Goal: Transaction & Acquisition: Purchase product/service

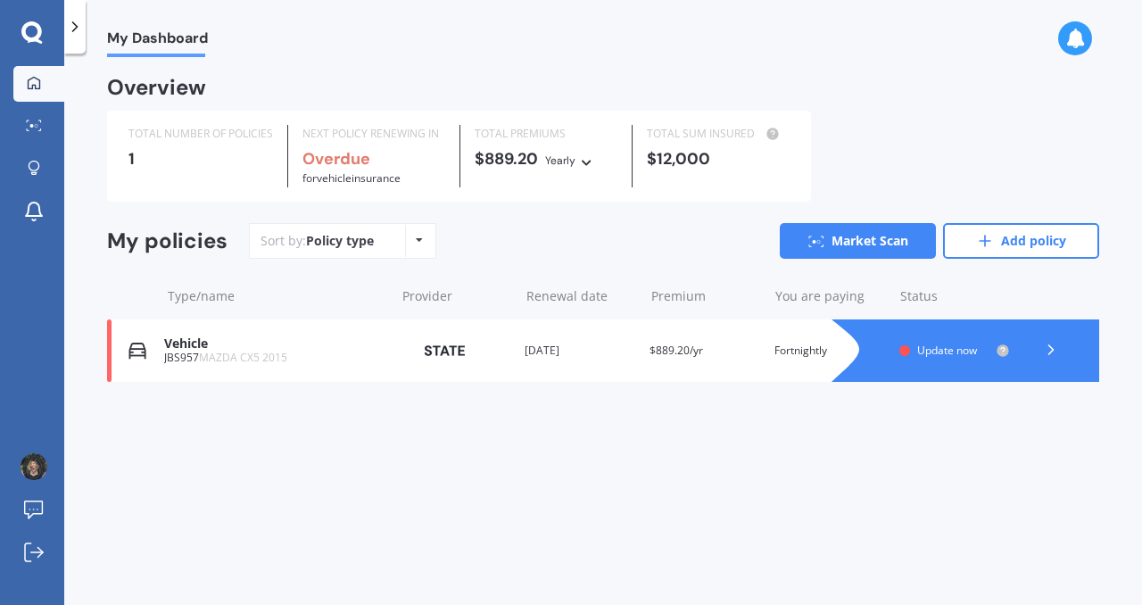
click at [1043, 352] on icon at bounding box center [1051, 350] width 18 height 18
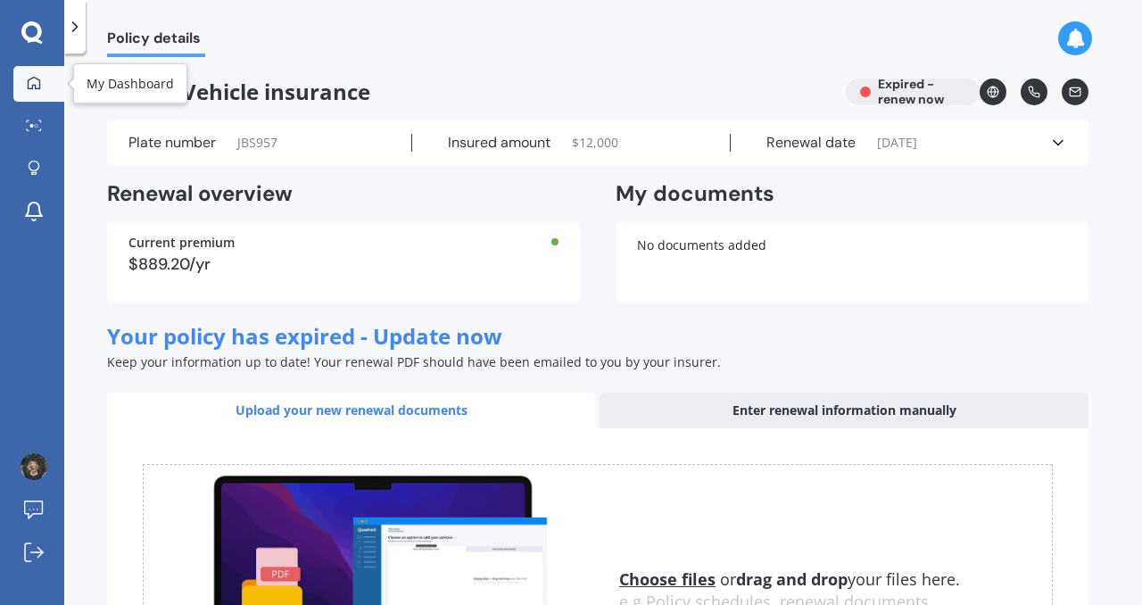
click at [36, 94] on link "My Dashboard" at bounding box center [38, 84] width 51 height 36
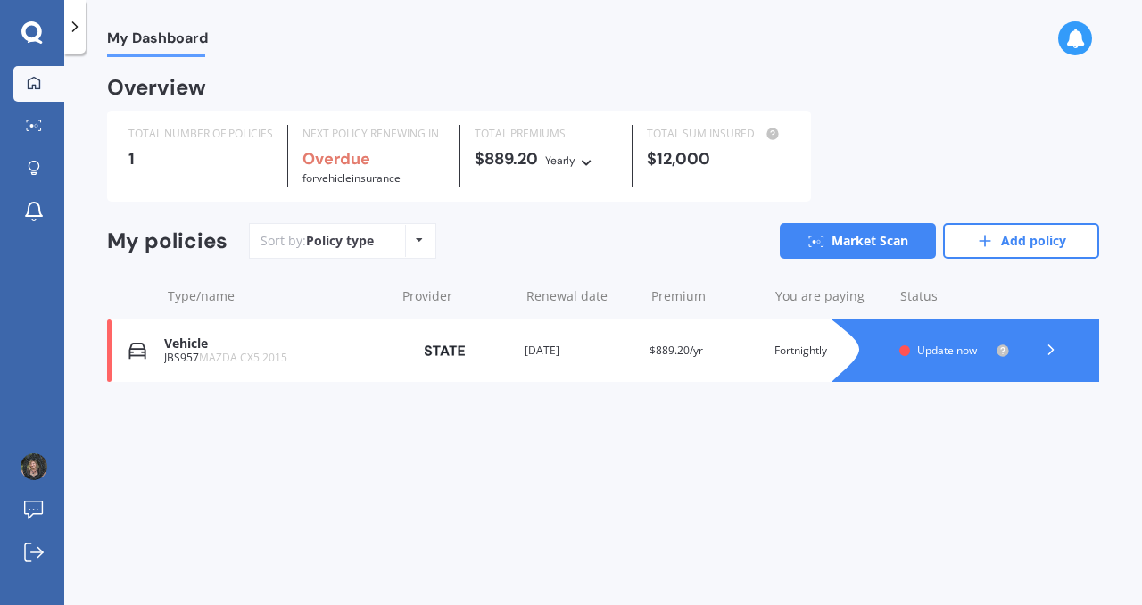
click at [37, 87] on icon at bounding box center [34, 83] width 14 height 14
click at [1047, 244] on link "Add policy" at bounding box center [1021, 241] width 156 height 36
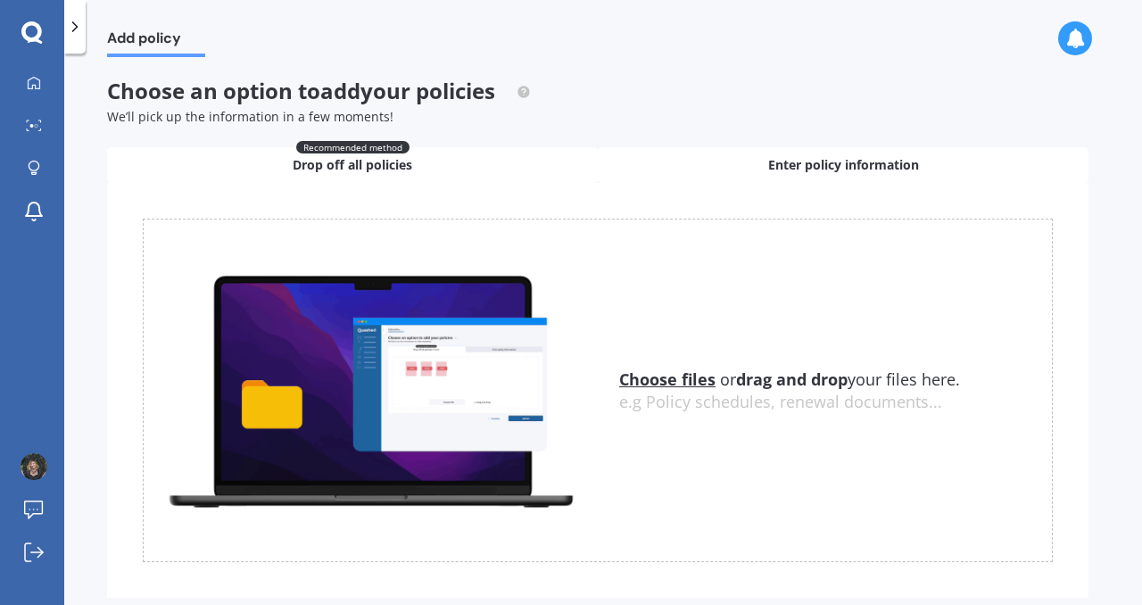
click at [830, 161] on span "Enter policy information" at bounding box center [843, 165] width 151 height 18
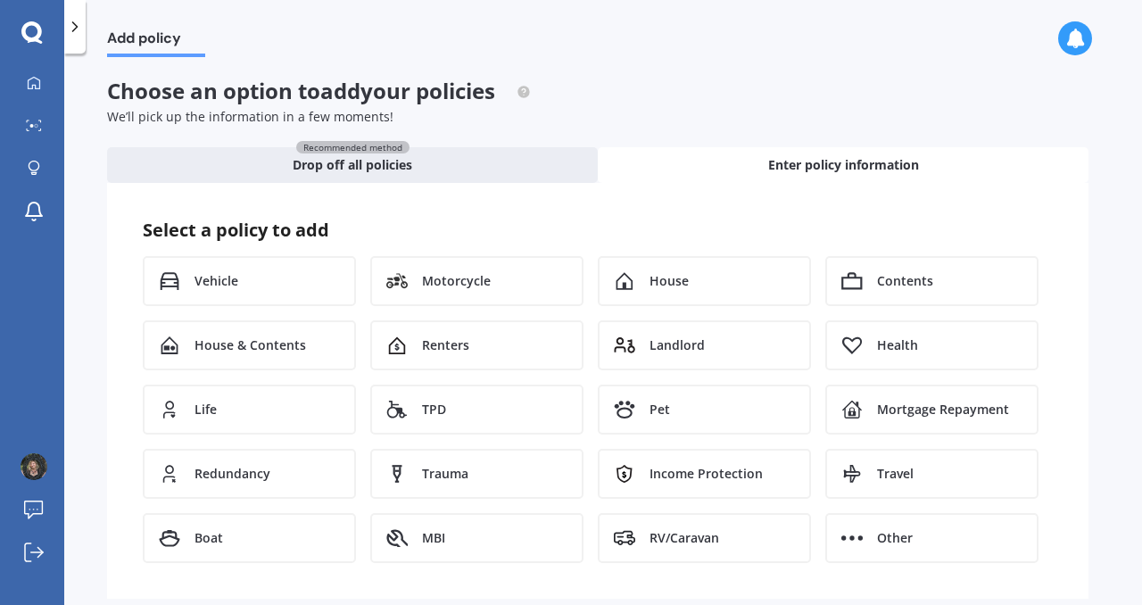
scroll to position [25, 0]
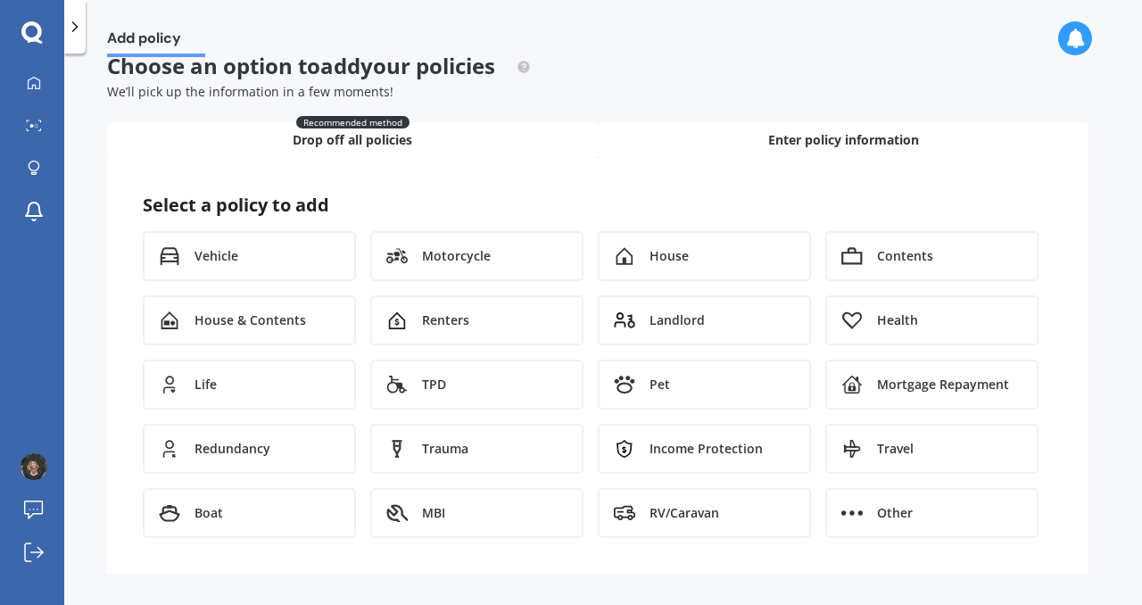
click at [449, 143] on div "Recommended method Drop off all policies" at bounding box center [352, 140] width 491 height 36
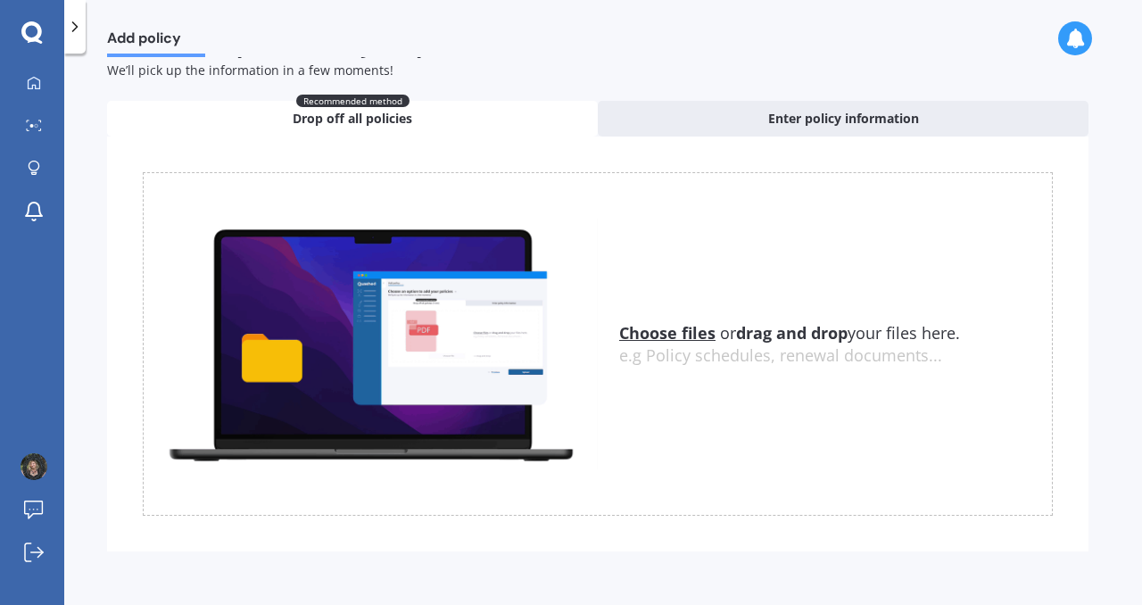
scroll to position [0, 0]
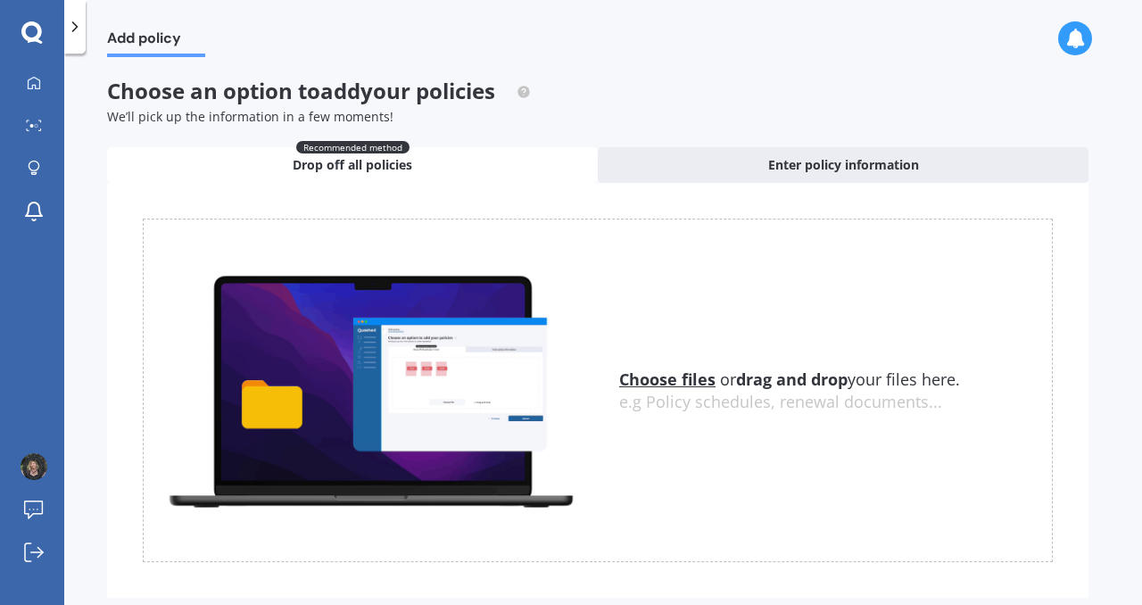
click at [76, 29] on icon at bounding box center [75, 27] width 18 height 18
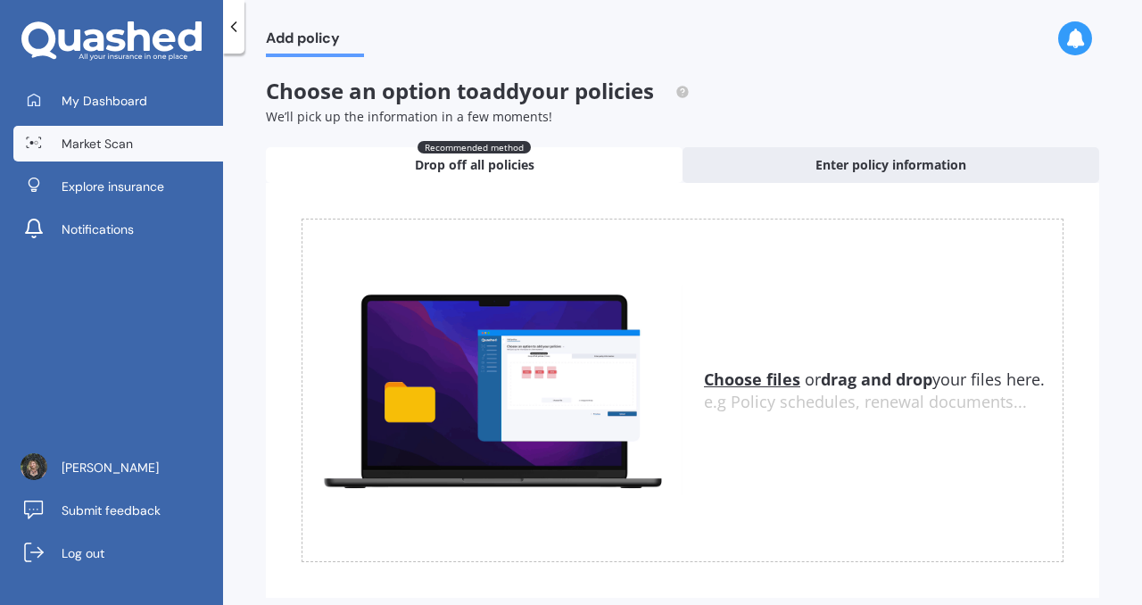
click at [85, 150] on span "Market Scan" at bounding box center [97, 144] width 71 height 18
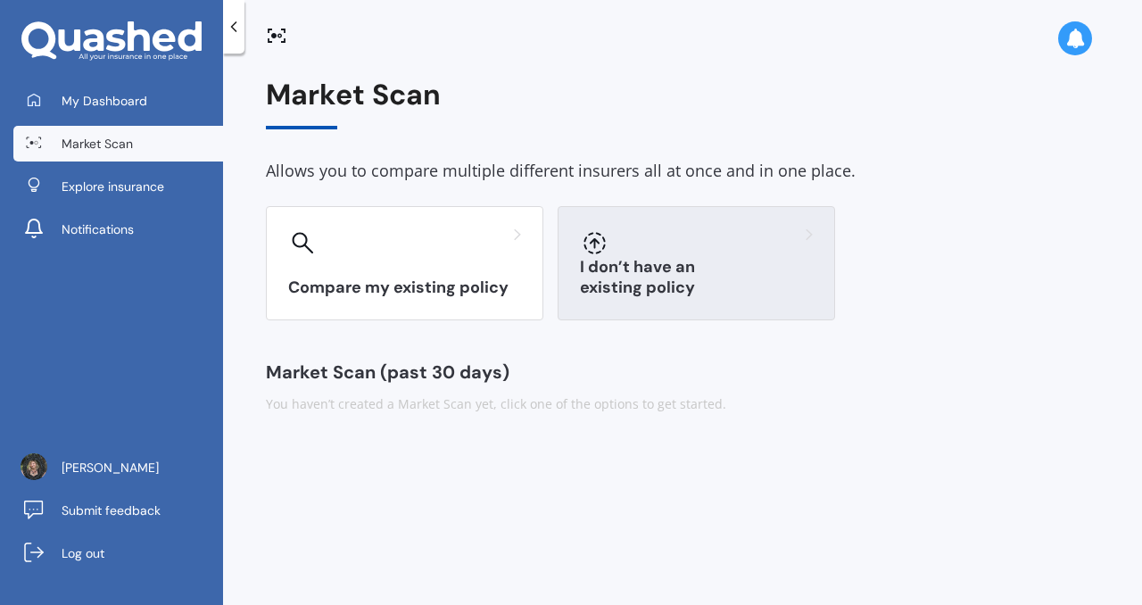
click at [714, 279] on h3 "I don’t have an existing policy" at bounding box center [696, 277] width 233 height 41
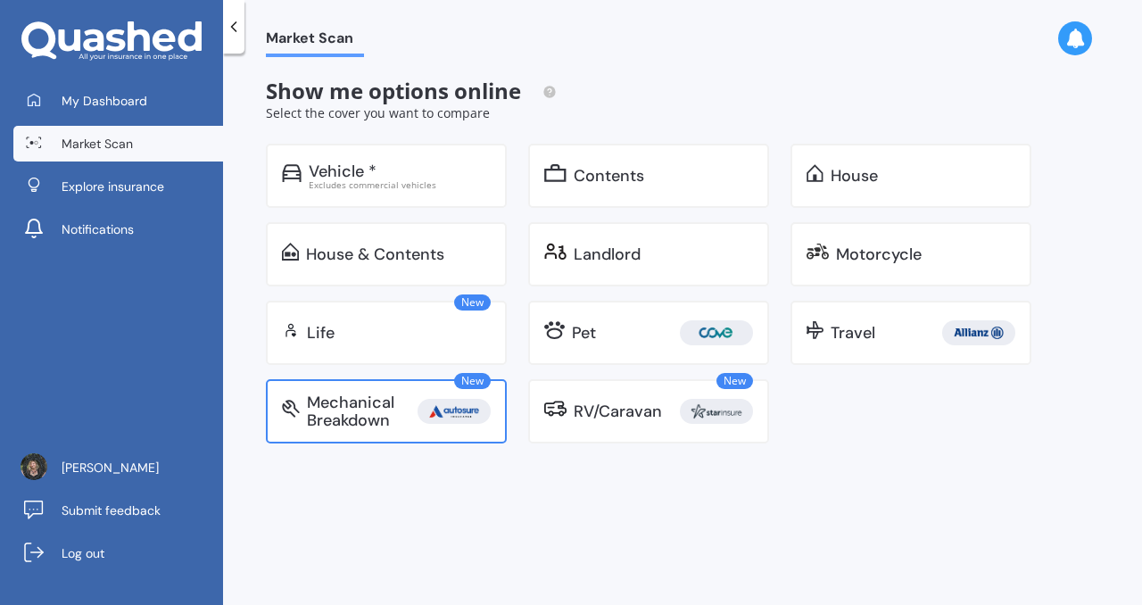
click at [414, 409] on div "Mechanical Breakdown" at bounding box center [362, 411] width 111 height 36
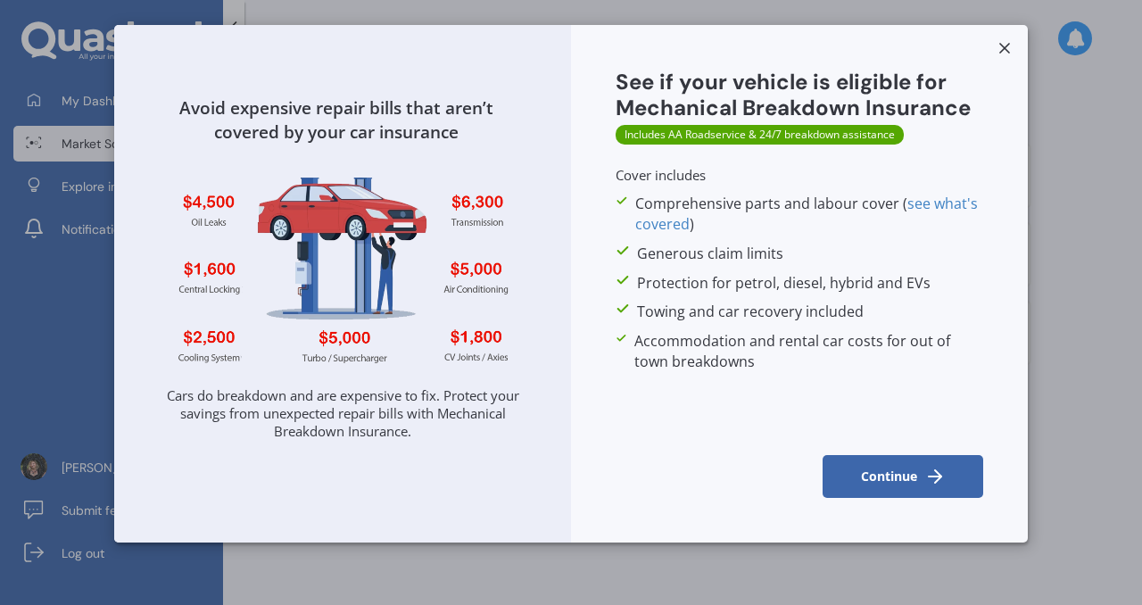
click at [898, 477] on button "Continue" at bounding box center [903, 476] width 161 height 43
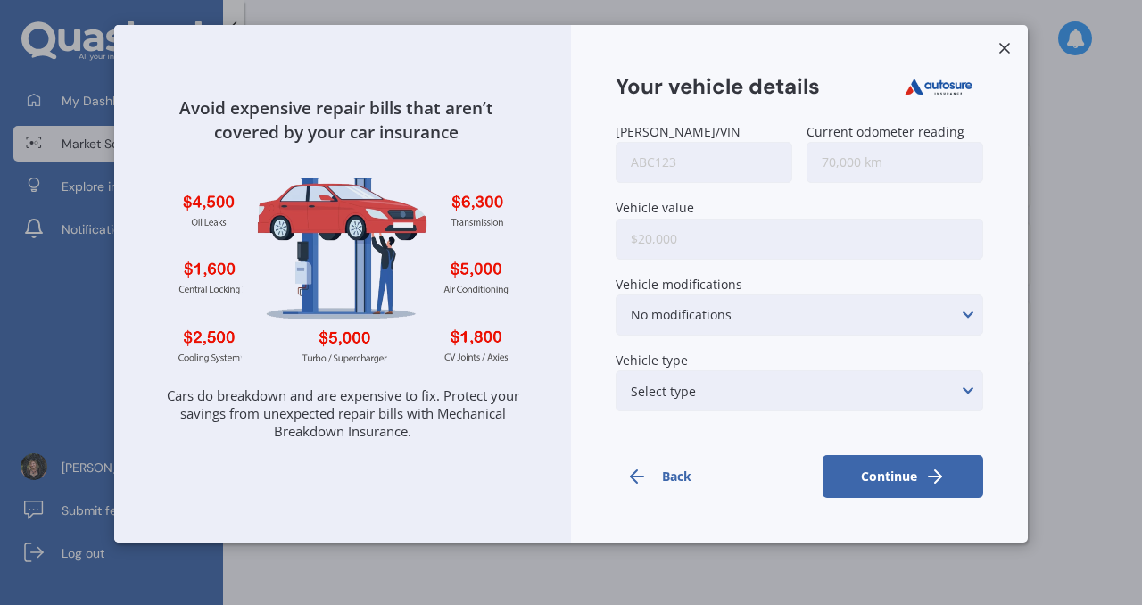
click at [674, 162] on input "[PERSON_NAME]/VIN" at bounding box center [704, 162] width 177 height 41
type input "jbs957"
click at [856, 160] on input "Current odometer reading" at bounding box center [895, 162] width 177 height 41
type input "107,000"
click at [827, 236] on input "Vehicle value" at bounding box center [800, 239] width 368 height 41
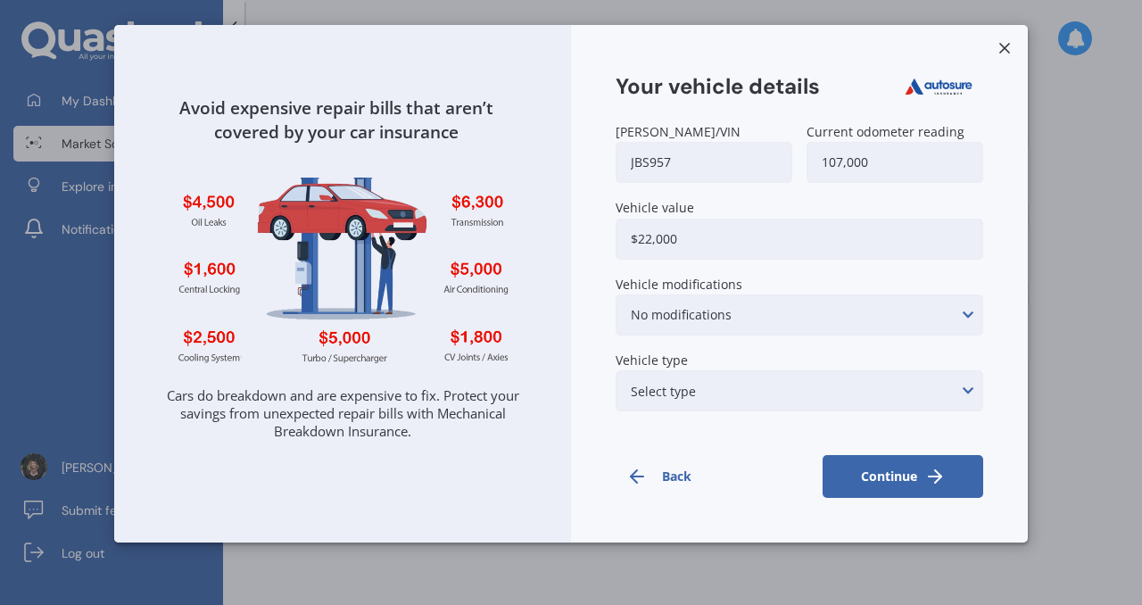
type input "$22,000"
click at [875, 302] on div "No modifications Suspension modifications Air intake/air filter/intake ducting …" at bounding box center [800, 314] width 368 height 41
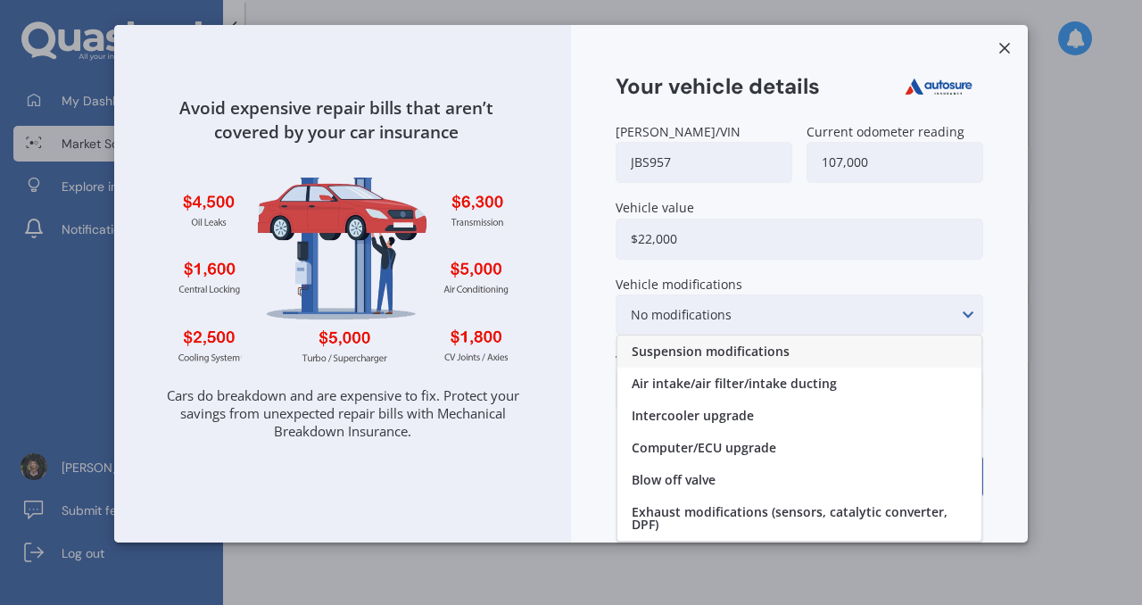
click at [998, 264] on div "Your vehicle details [PERSON_NAME]/VIN jbs957 Current odometer reading 107,000 …" at bounding box center [799, 283] width 457 height 517
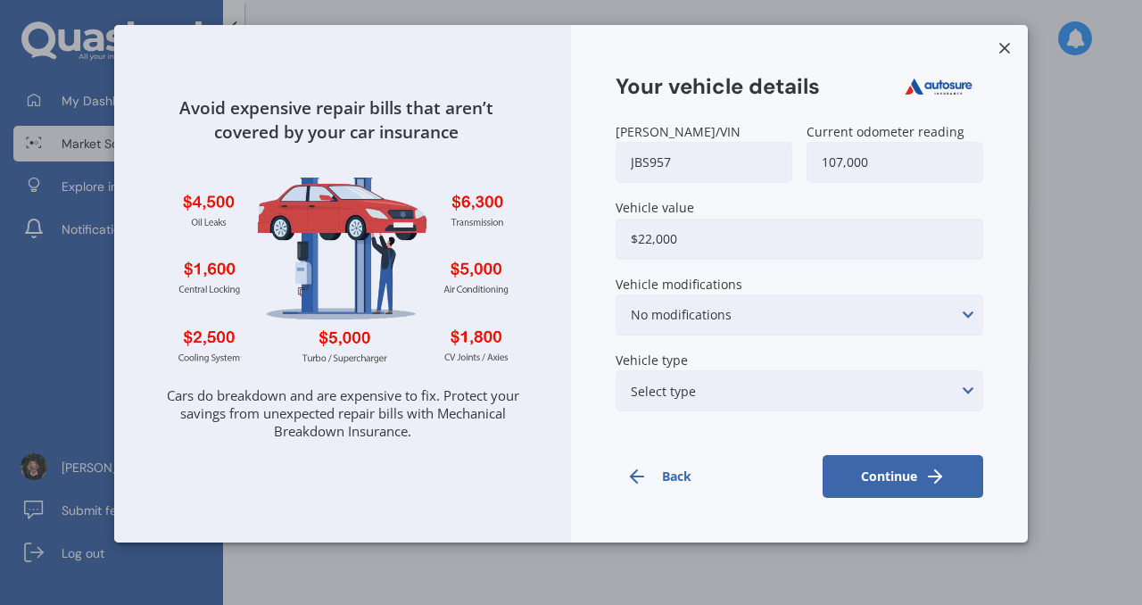
click at [959, 393] on div "Select type None of the below Electric Hybrid Turbo/Supercharged or Rotary" at bounding box center [800, 390] width 368 height 41
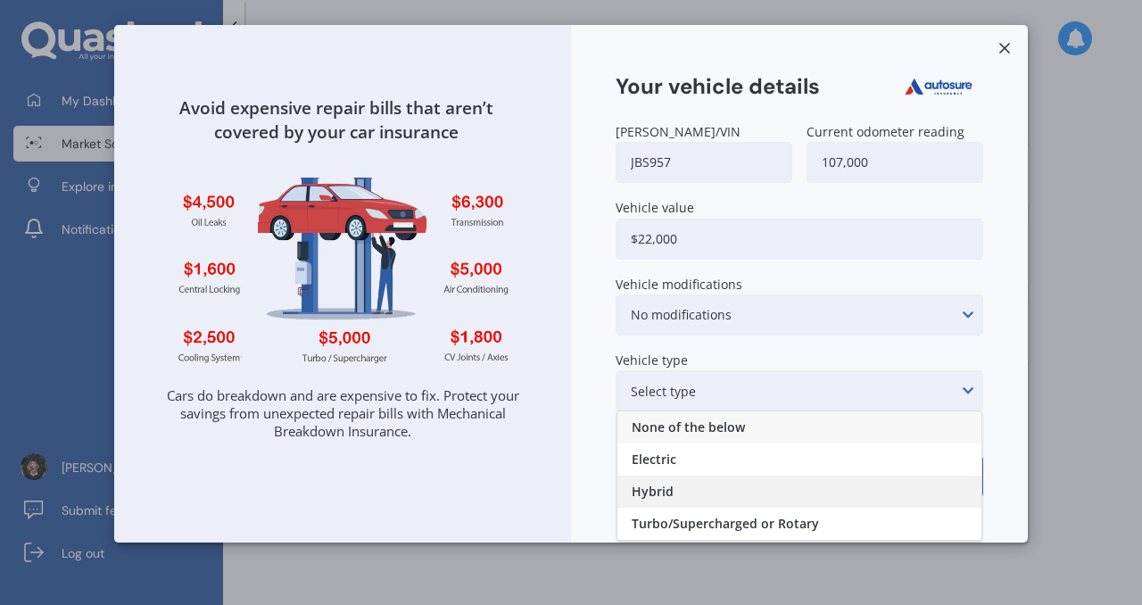
click at [810, 506] on div "Hybrid" at bounding box center [799, 492] width 364 height 32
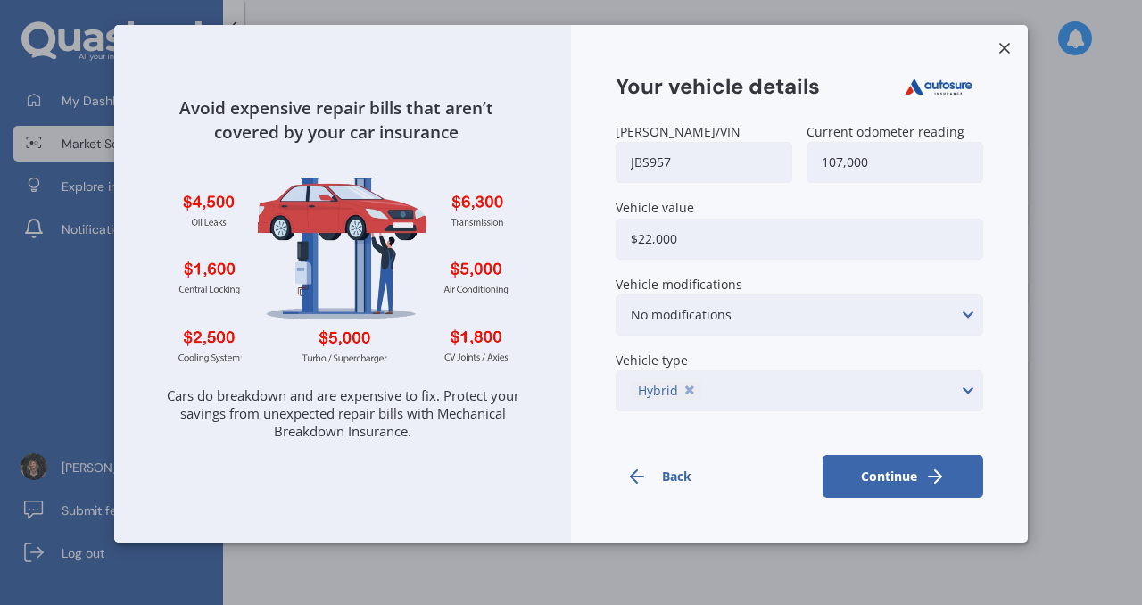
click at [906, 467] on button "Continue" at bounding box center [903, 476] width 161 height 43
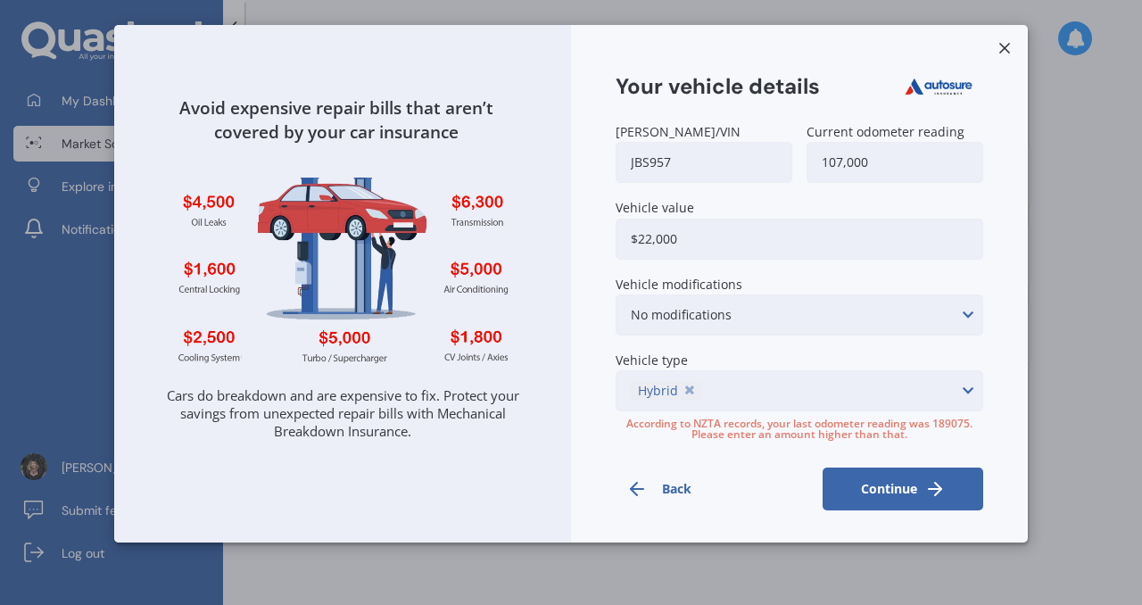
click at [679, 162] on input "jbs957" at bounding box center [704, 162] width 177 height 41
click at [678, 162] on input "jbs957" at bounding box center [704, 162] width 177 height 41
type input "7at0h6"
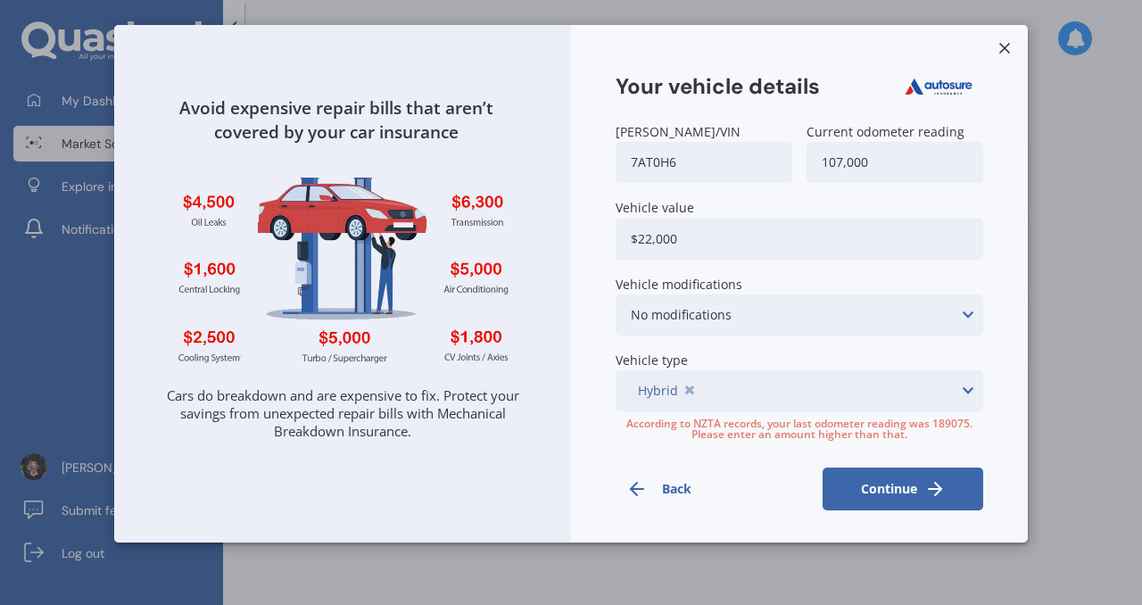
click at [898, 509] on button "Continue" at bounding box center [903, 489] width 161 height 43
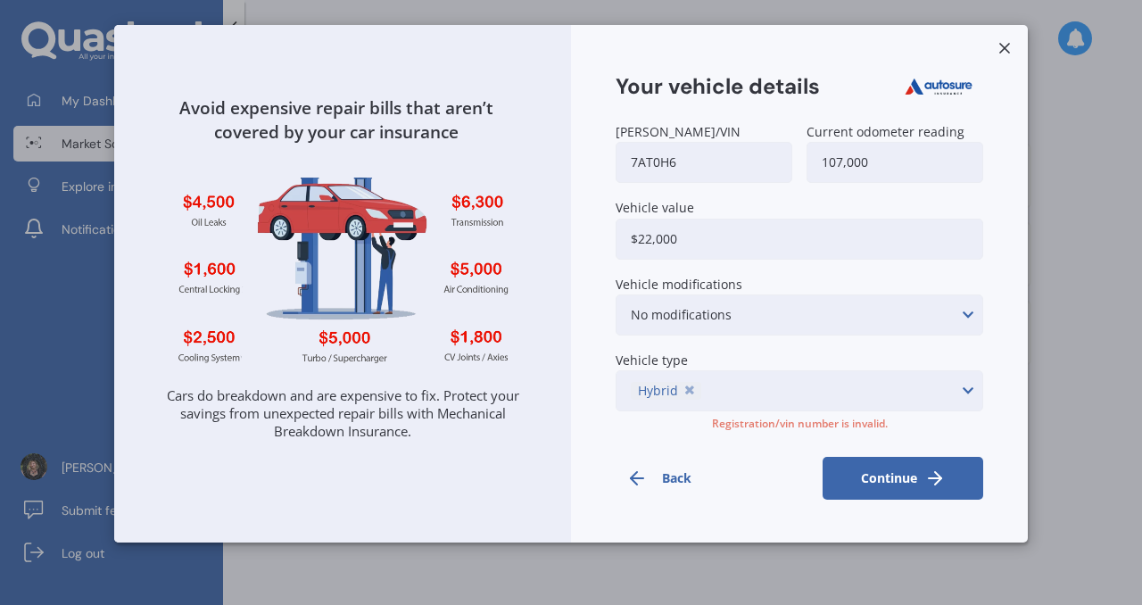
click at [661, 129] on span "[PERSON_NAME]/VIN" at bounding box center [678, 131] width 125 height 17
click at [661, 142] on input "7at0h6" at bounding box center [704, 162] width 177 height 41
click at [661, 134] on span "[PERSON_NAME]/VIN" at bounding box center [678, 131] width 125 height 17
click at [661, 142] on input "7at0h6" at bounding box center [704, 162] width 177 height 41
click at [661, 134] on span "[PERSON_NAME]/VIN" at bounding box center [678, 131] width 125 height 17
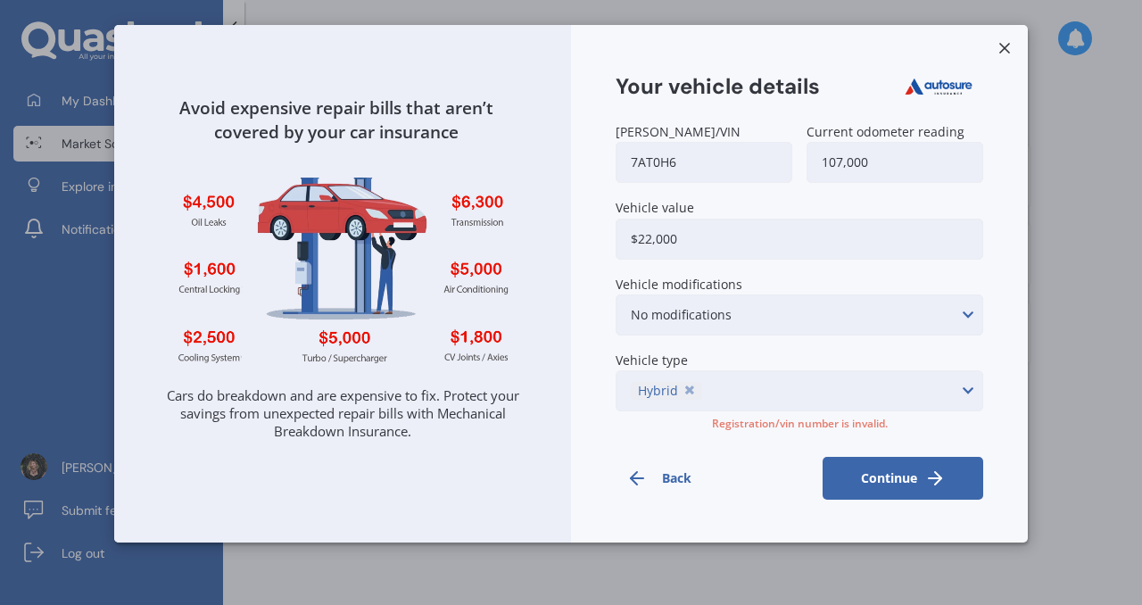
click at [661, 142] on input "7at0h6" at bounding box center [704, 162] width 177 height 41
click at [1003, 50] on line at bounding box center [1004, 48] width 9 height 9
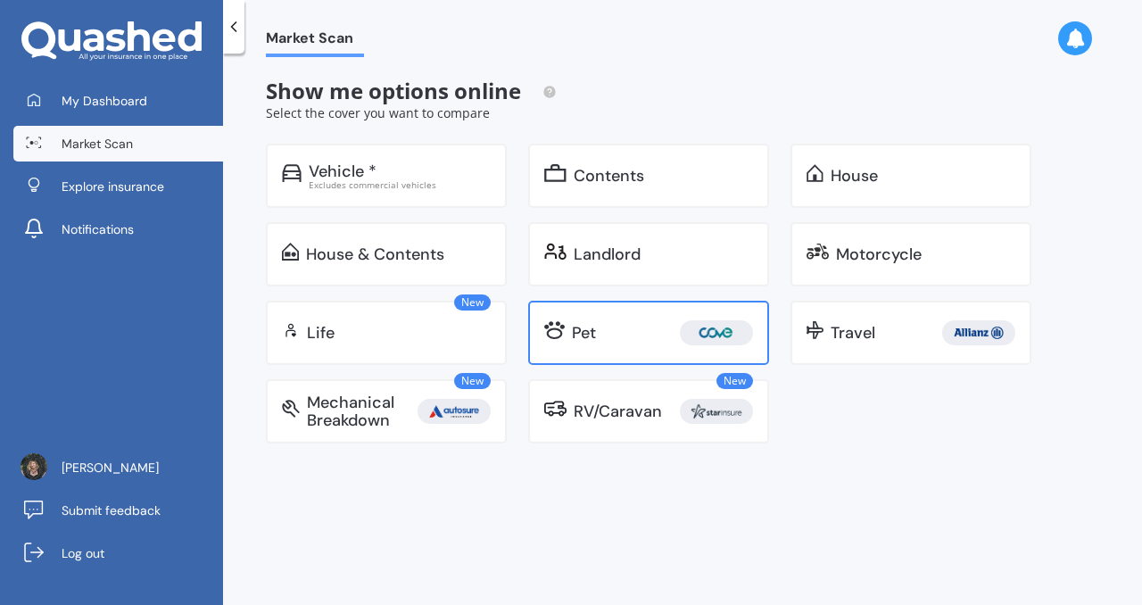
click at [639, 322] on div "Pet" at bounding box center [662, 332] width 181 height 25
click at [665, 331] on div "Pet" at bounding box center [662, 332] width 181 height 25
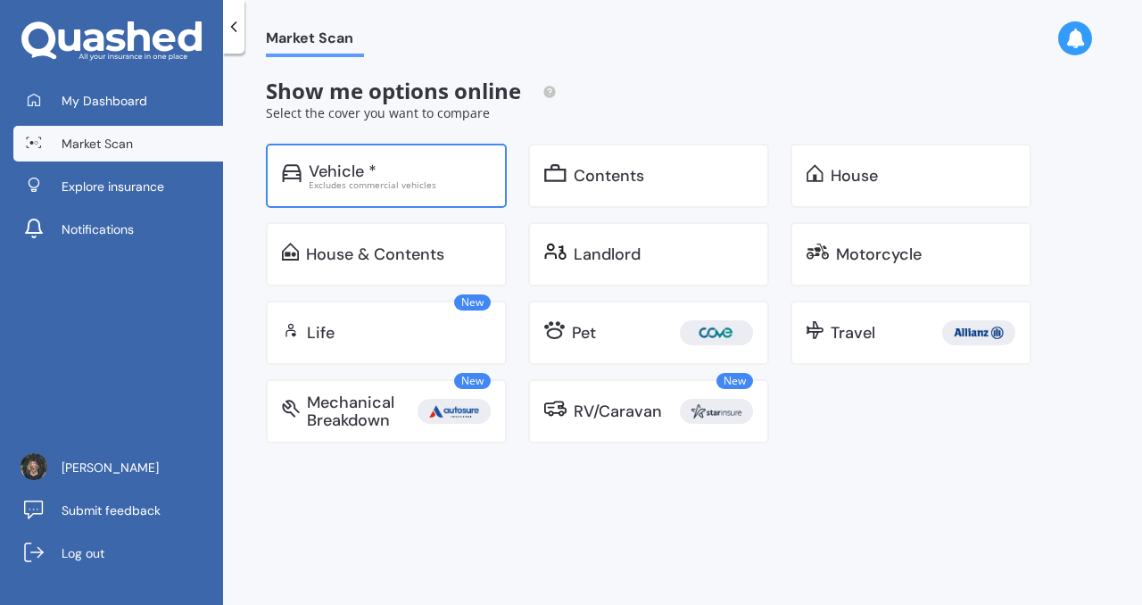
click at [481, 184] on div "Excludes commercial vehicles" at bounding box center [400, 184] width 182 height 9
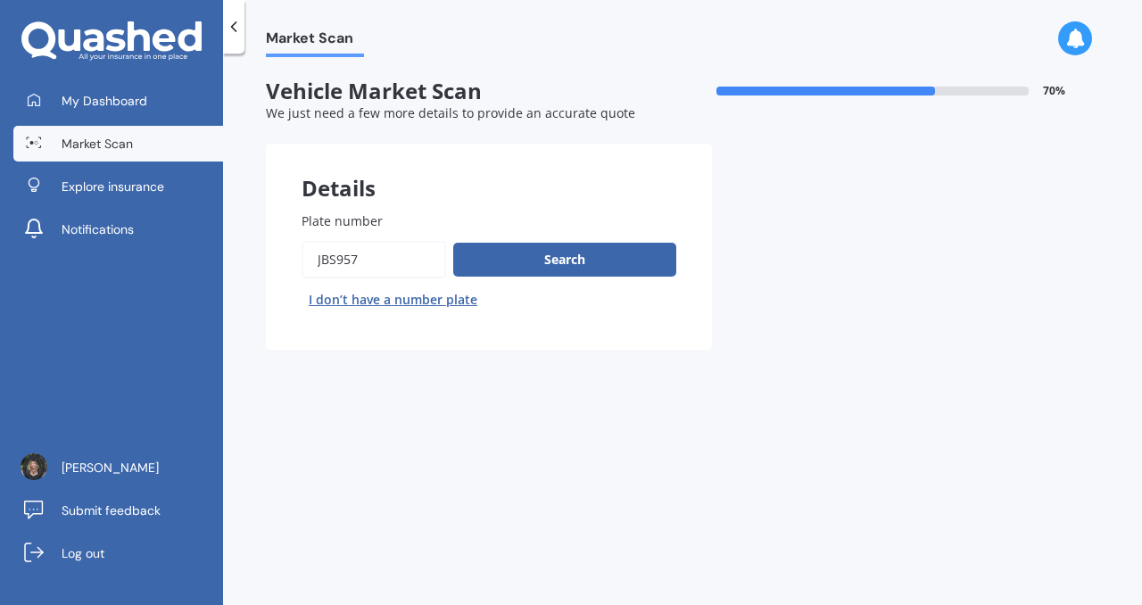
click at [604, 285] on div "Search I don’t have a number plate" at bounding box center [489, 277] width 375 height 73
click at [574, 261] on button "Search" at bounding box center [564, 260] width 223 height 34
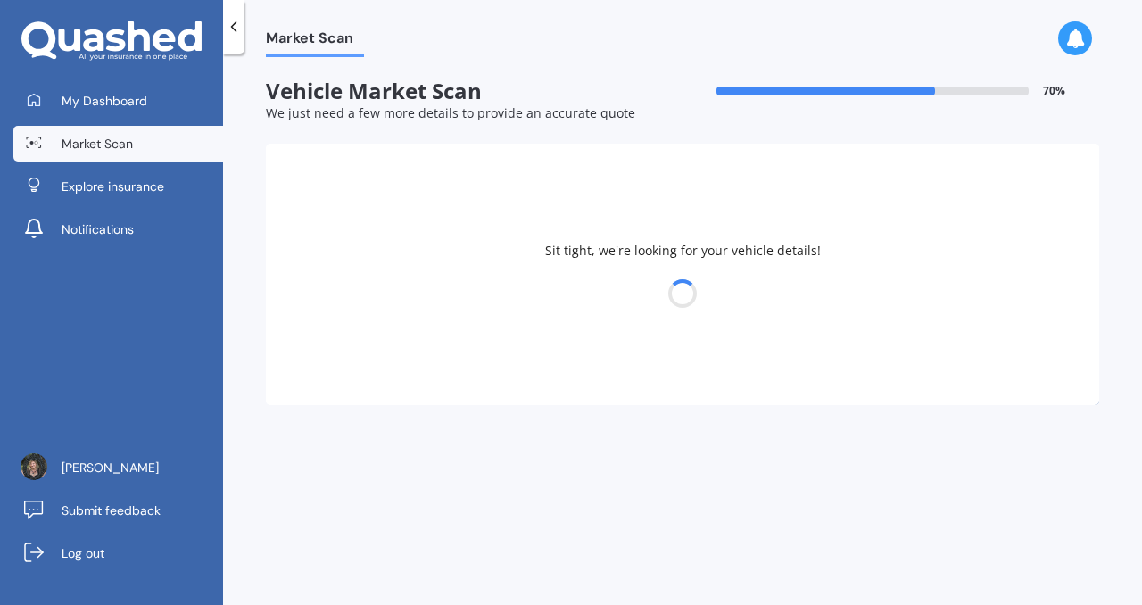
select select "MAZDA"
select select "26"
select select "04"
select select "1973"
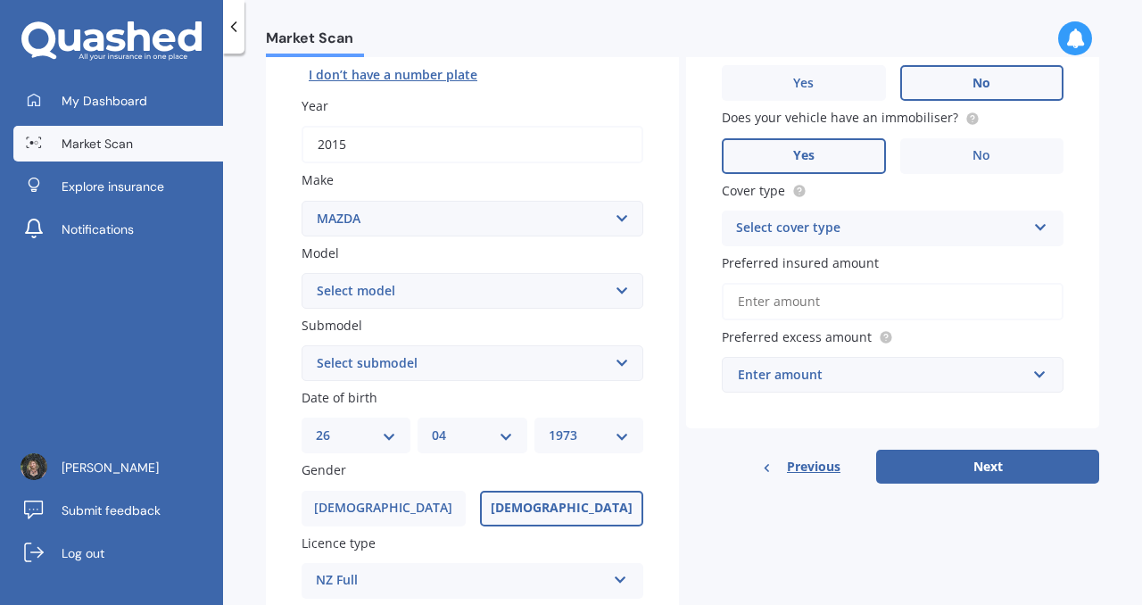
scroll to position [243, 0]
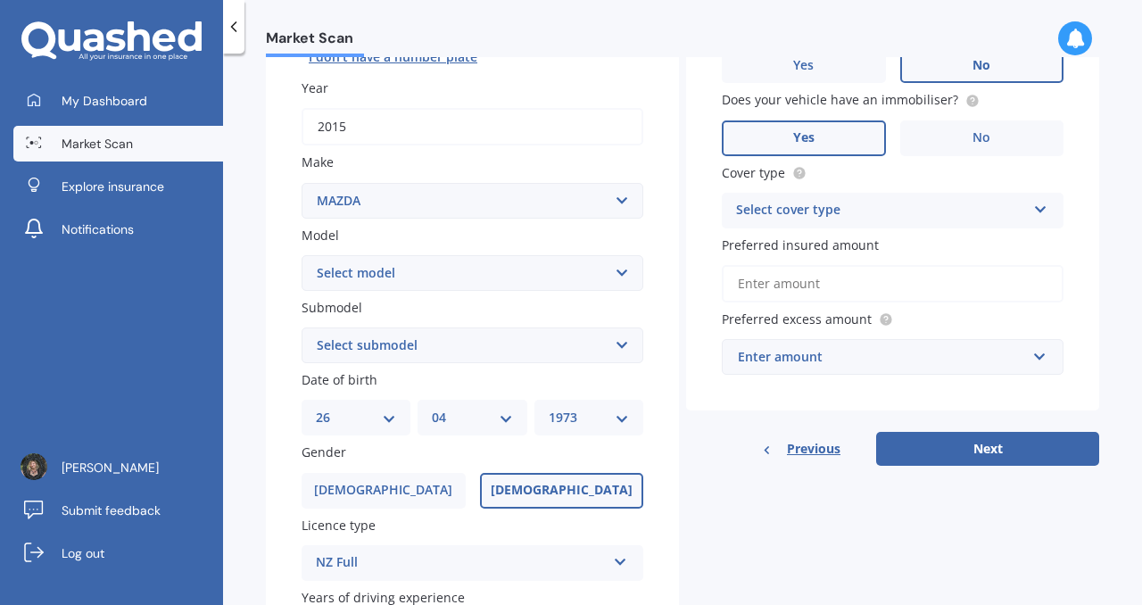
click at [611, 277] on select "Select model 121 2 3 323 323 / Familia 6 626 929 Atenza Autozam Axela AZ3 B2000…" at bounding box center [473, 273] width 342 height 36
select select "CX5"
click at [302, 256] on select "Select model 121 2 3 323 323 / Familia 6 626 929 Atenza Autozam Axela AZ3 B2000…" at bounding box center [473, 273] width 342 height 36
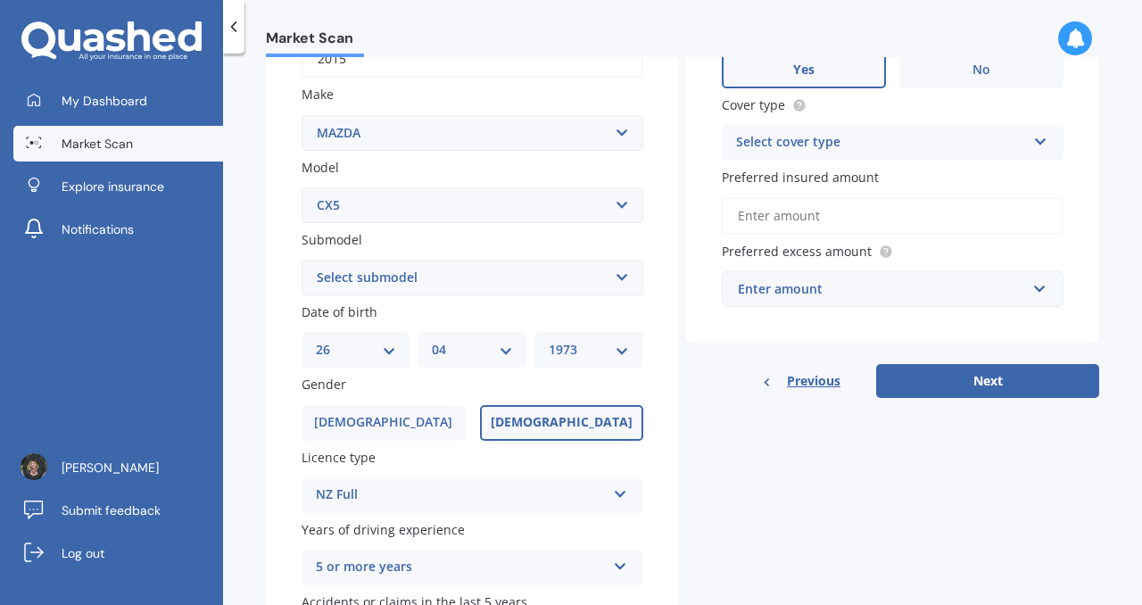
scroll to position [314, 0]
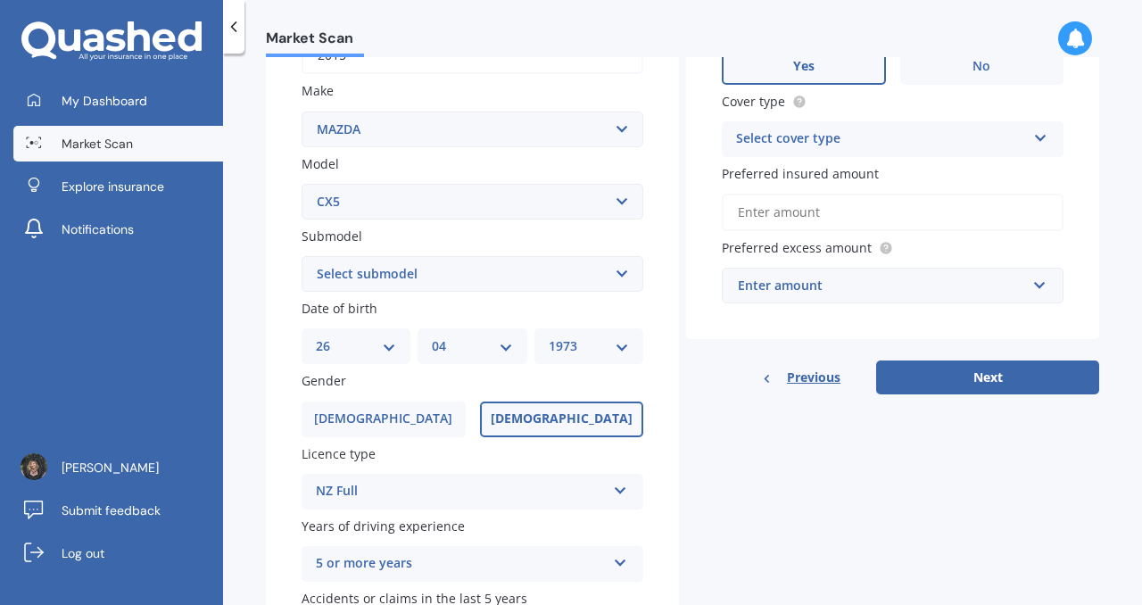
click at [620, 274] on select "Select submodel 2.2 Diesel 2WD XD 2.5S 4WD Diesel Limited 4WD GSX 2.2 Diesel St…" at bounding box center [473, 274] width 342 height 36
select select "AWD GSX"
click at [302, 258] on select "Select submodel 2.2 Diesel 2WD XD 2.5S 4WD Diesel Limited 4WD GSX 2.2 Diesel St…" at bounding box center [473, 274] width 342 height 36
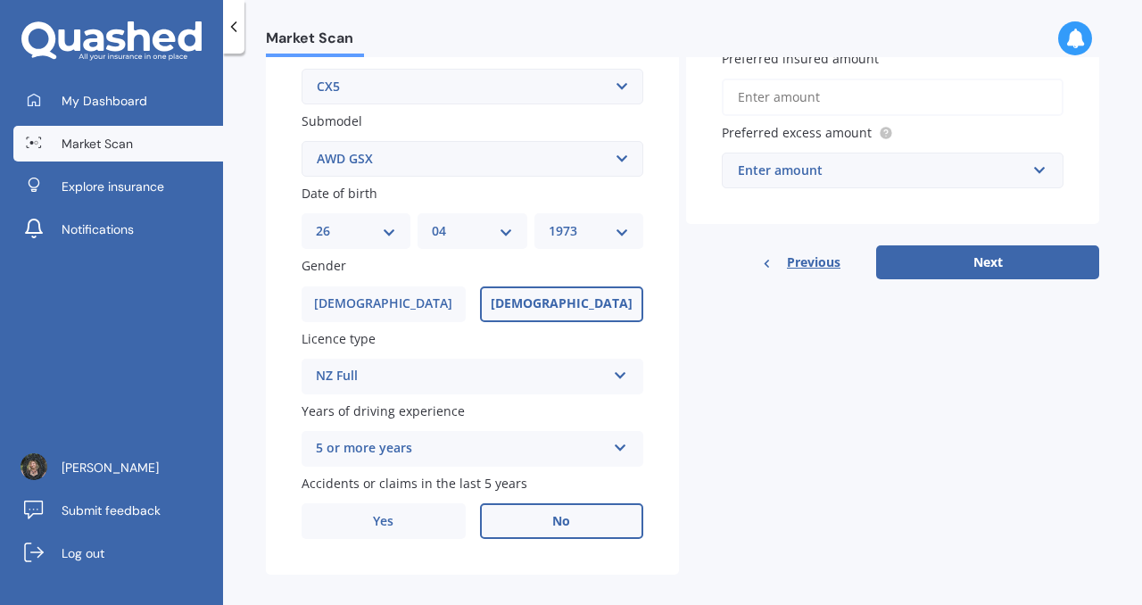
scroll to position [450, 0]
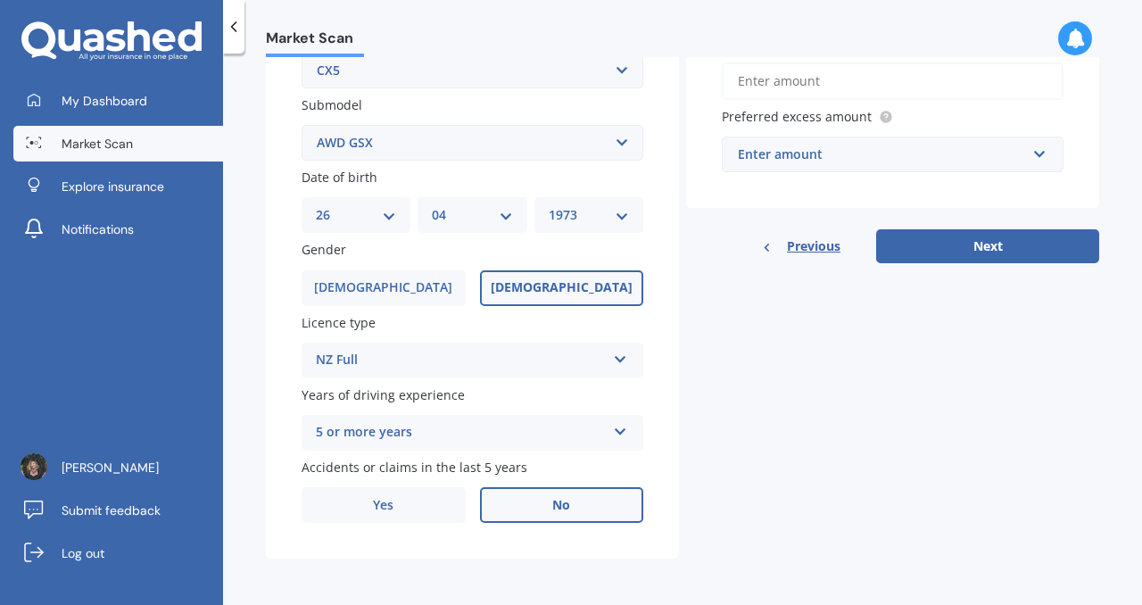
click at [555, 511] on span "No" at bounding box center [561, 505] width 18 height 15
click at [0, 0] on input "No" at bounding box center [0, 0] width 0 height 0
click at [947, 90] on input "Preferred insured amount" at bounding box center [893, 80] width 342 height 37
click at [1031, 145] on input "text" at bounding box center [887, 154] width 326 height 34
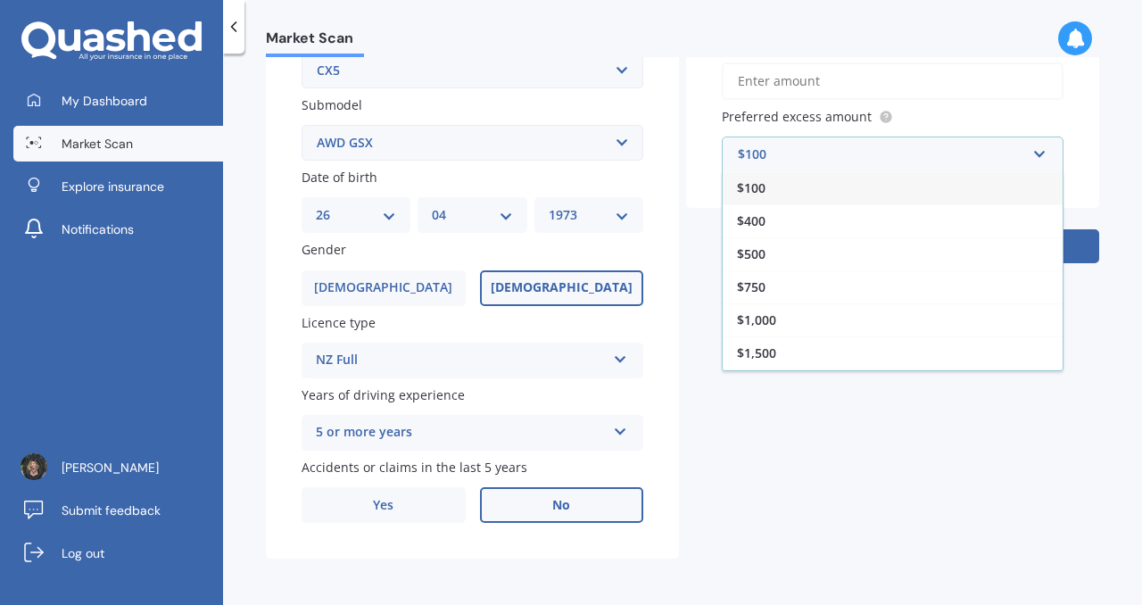
click at [907, 201] on div "$100" at bounding box center [893, 187] width 340 height 33
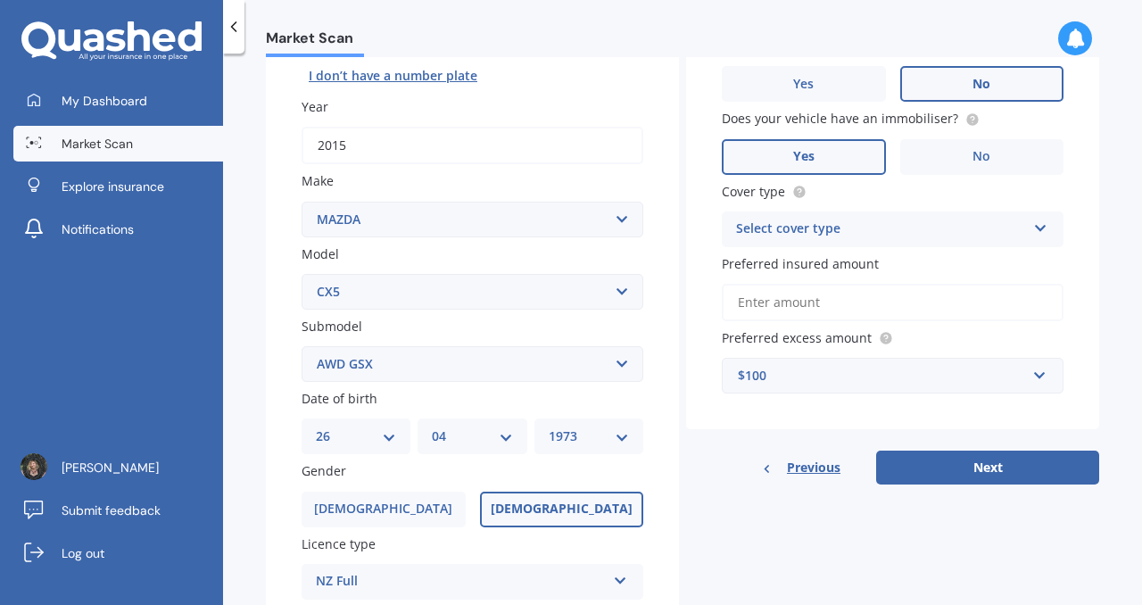
scroll to position [227, 0]
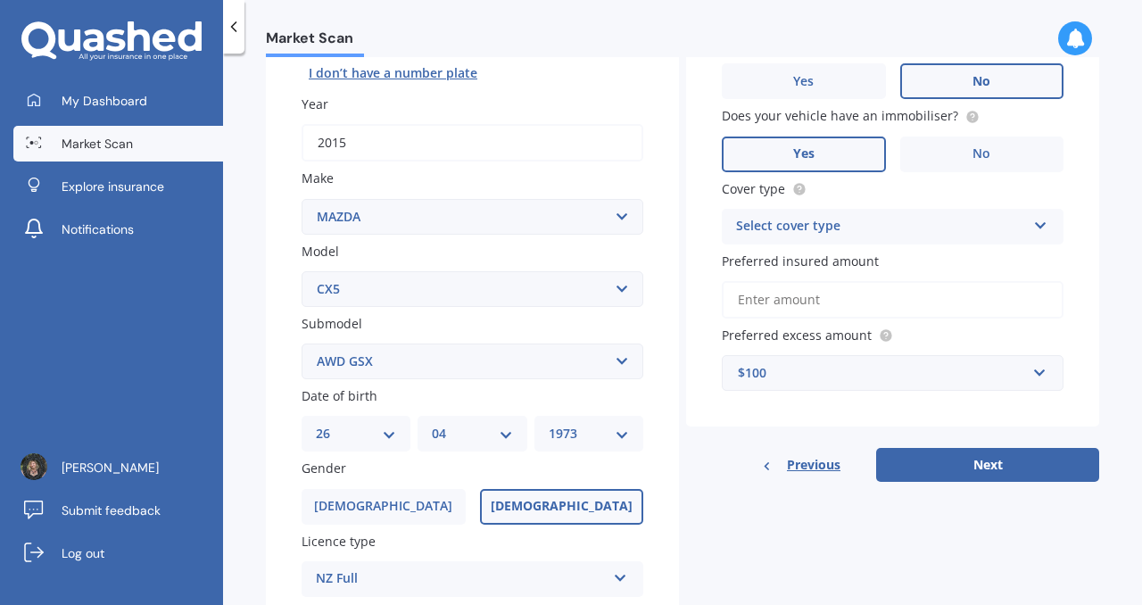
click at [1045, 231] on div "Select cover type Comprehensive Third Party, Fire & Theft Third Party" at bounding box center [893, 227] width 342 height 36
click at [809, 263] on span "Comprehensive" at bounding box center [784, 260] width 95 height 17
click at [923, 288] on input "Preferred insured amount" at bounding box center [893, 299] width 342 height 37
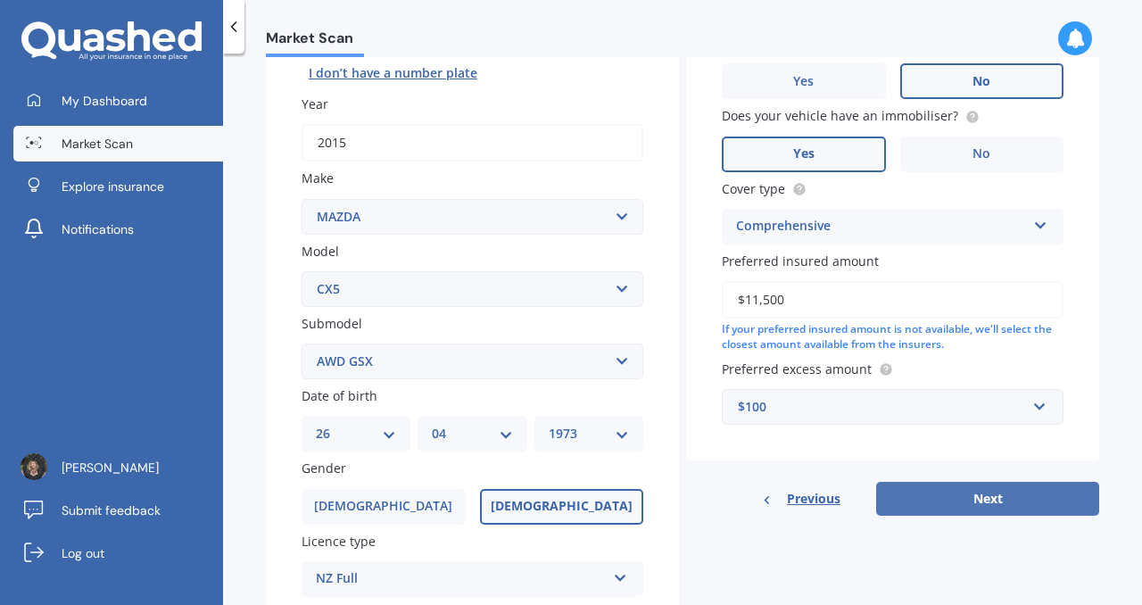
type input "$11,500"
click at [997, 500] on button "Next" at bounding box center [987, 499] width 223 height 34
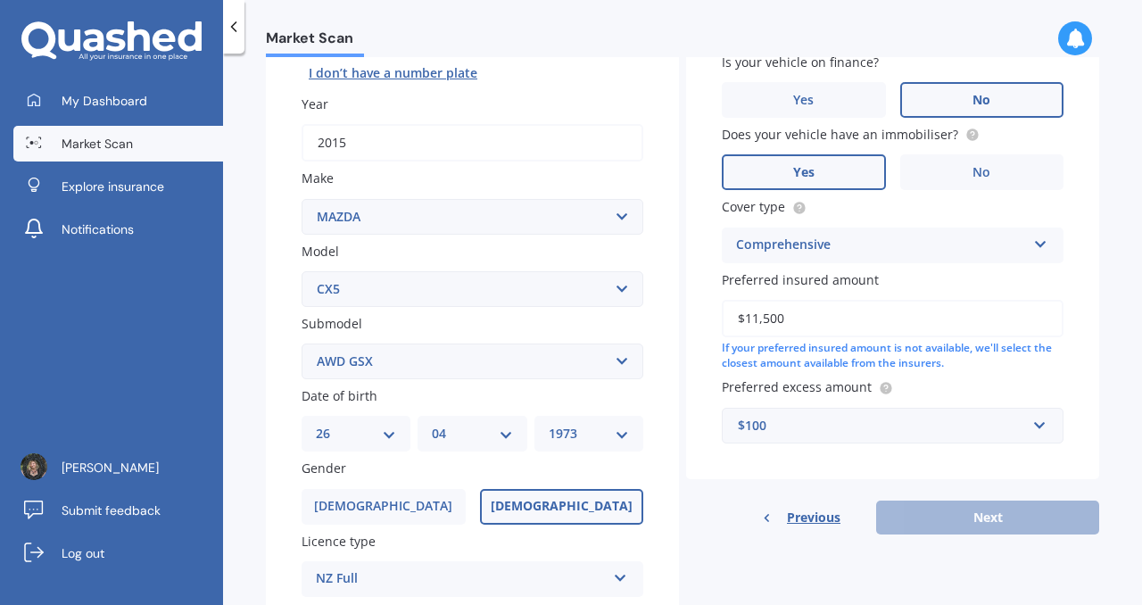
scroll to position [122, 0]
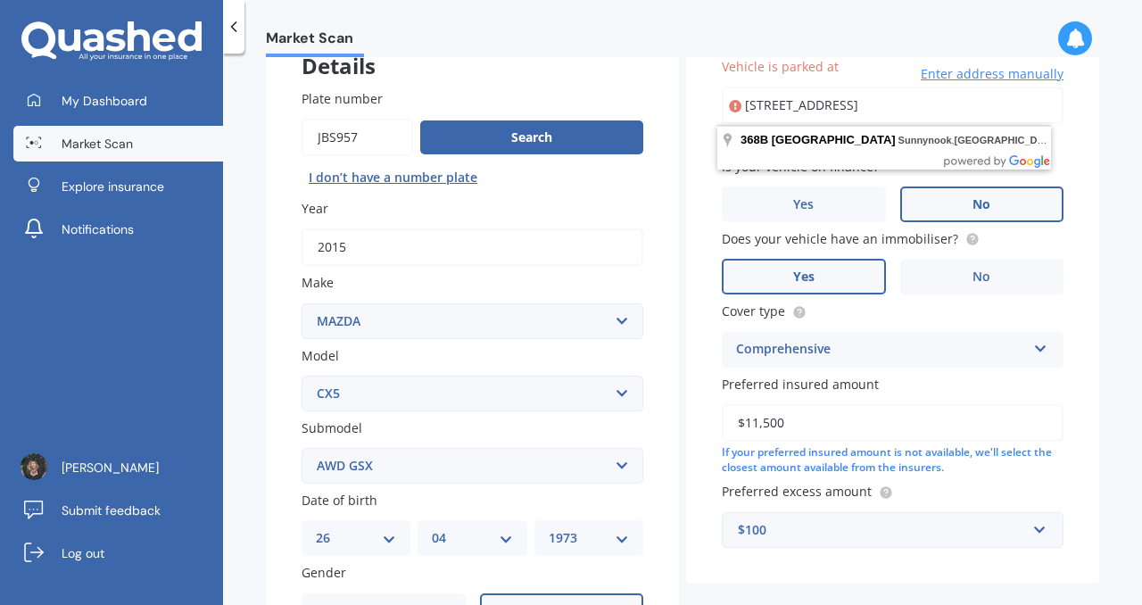
click at [1017, 103] on input "[STREET_ADDRESS]" at bounding box center [893, 105] width 342 height 37
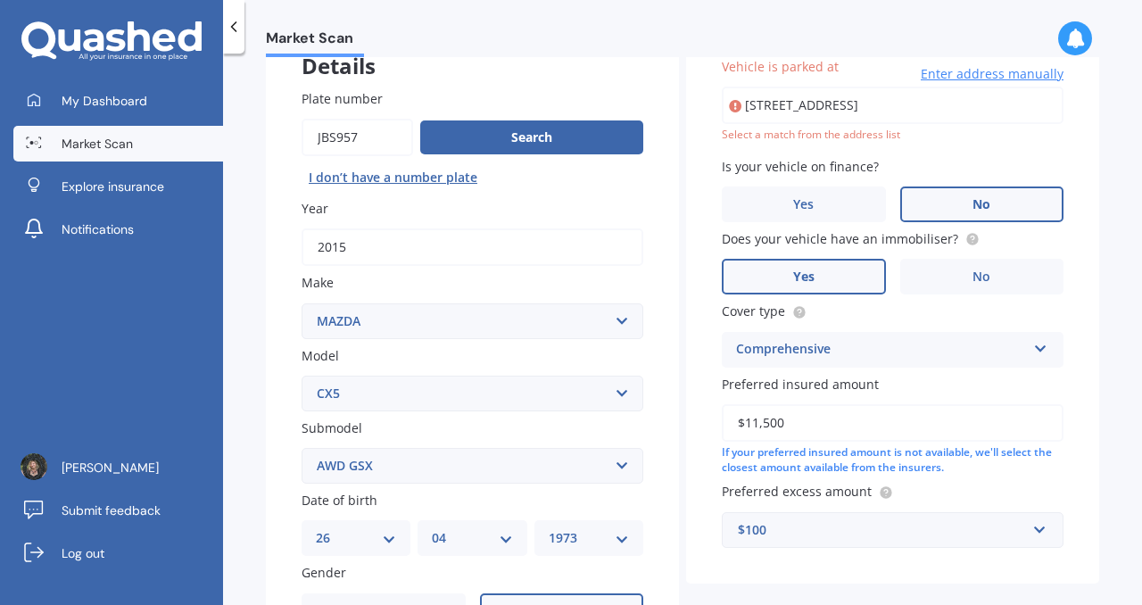
type input "[STREET_ADDRESS]"
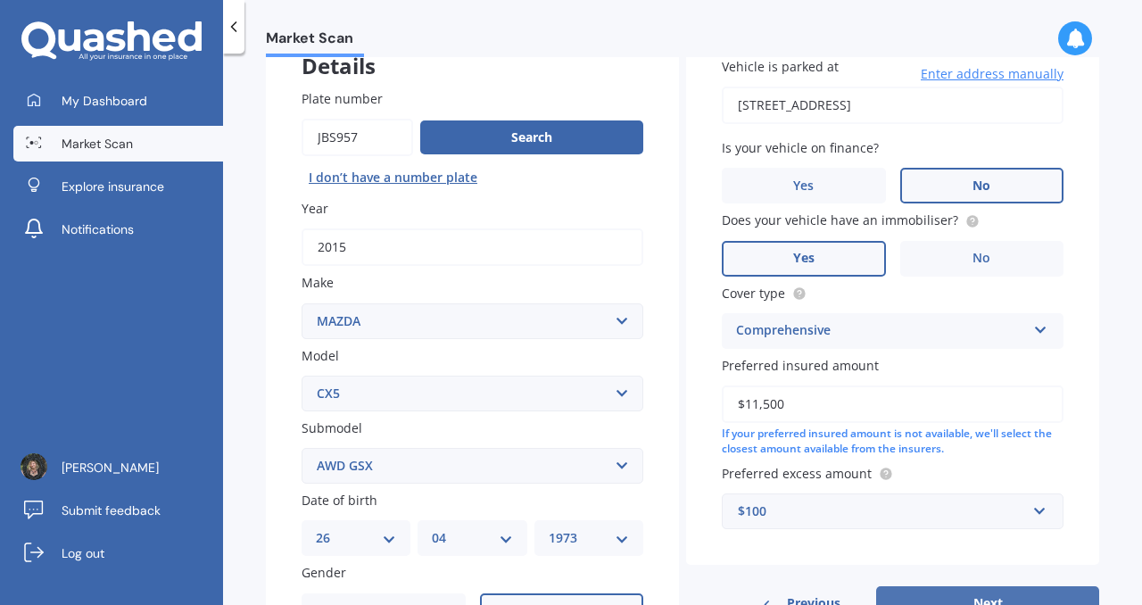
click at [1002, 597] on button "Next" at bounding box center [987, 603] width 223 height 34
select select "26"
select select "04"
select select "1973"
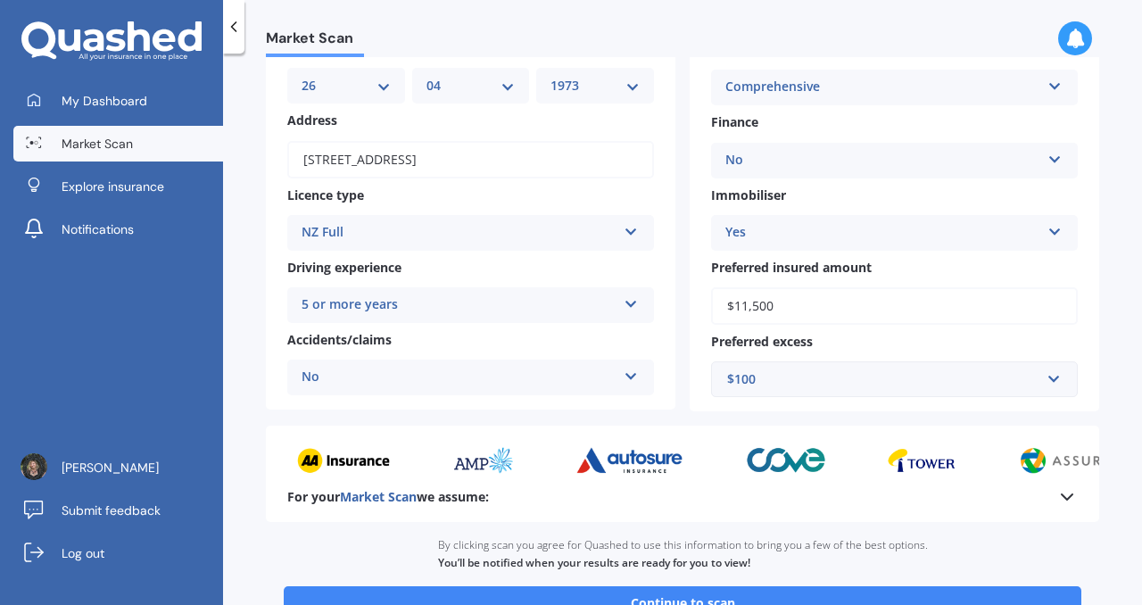
scroll to position [319, 0]
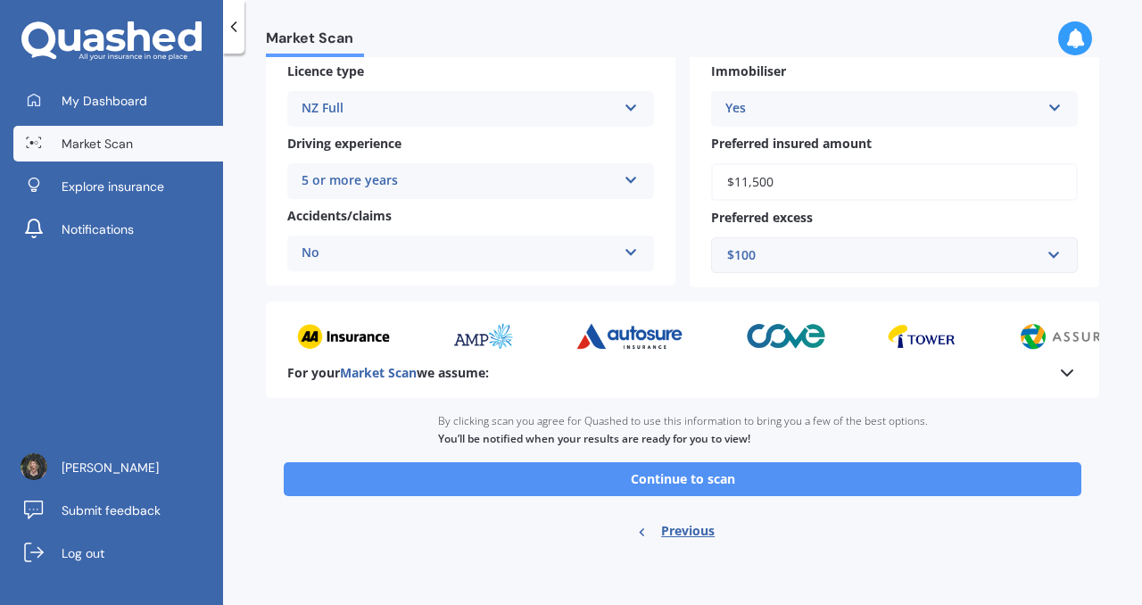
click at [676, 476] on button "Continue to scan" at bounding box center [683, 479] width 798 height 34
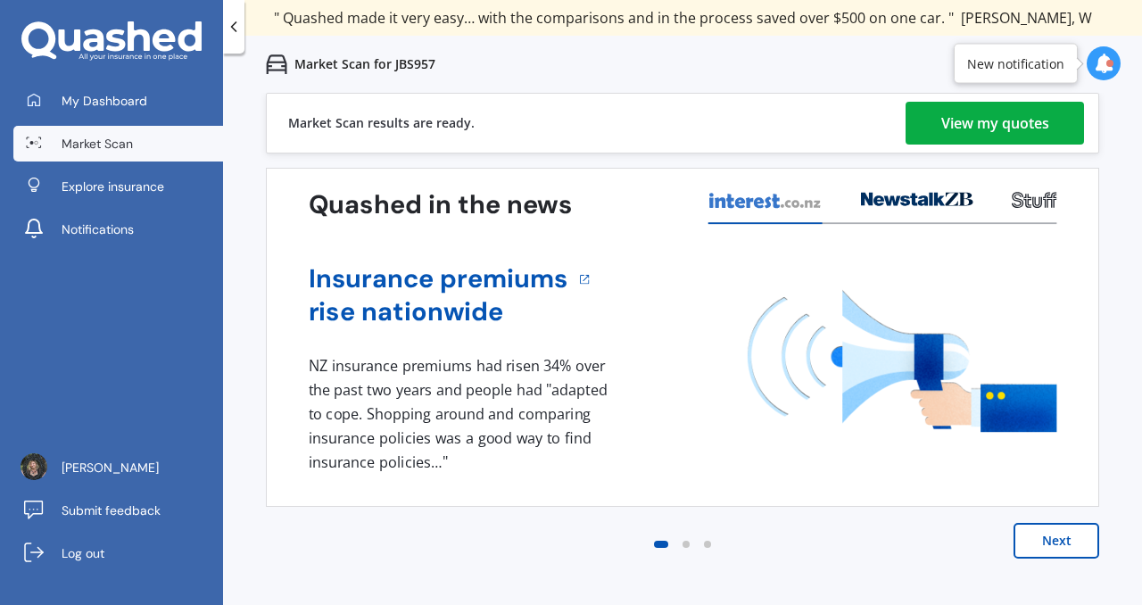
click at [987, 123] on div "View my quotes" at bounding box center [995, 123] width 108 height 43
